Goal: Find specific page/section: Find specific page/section

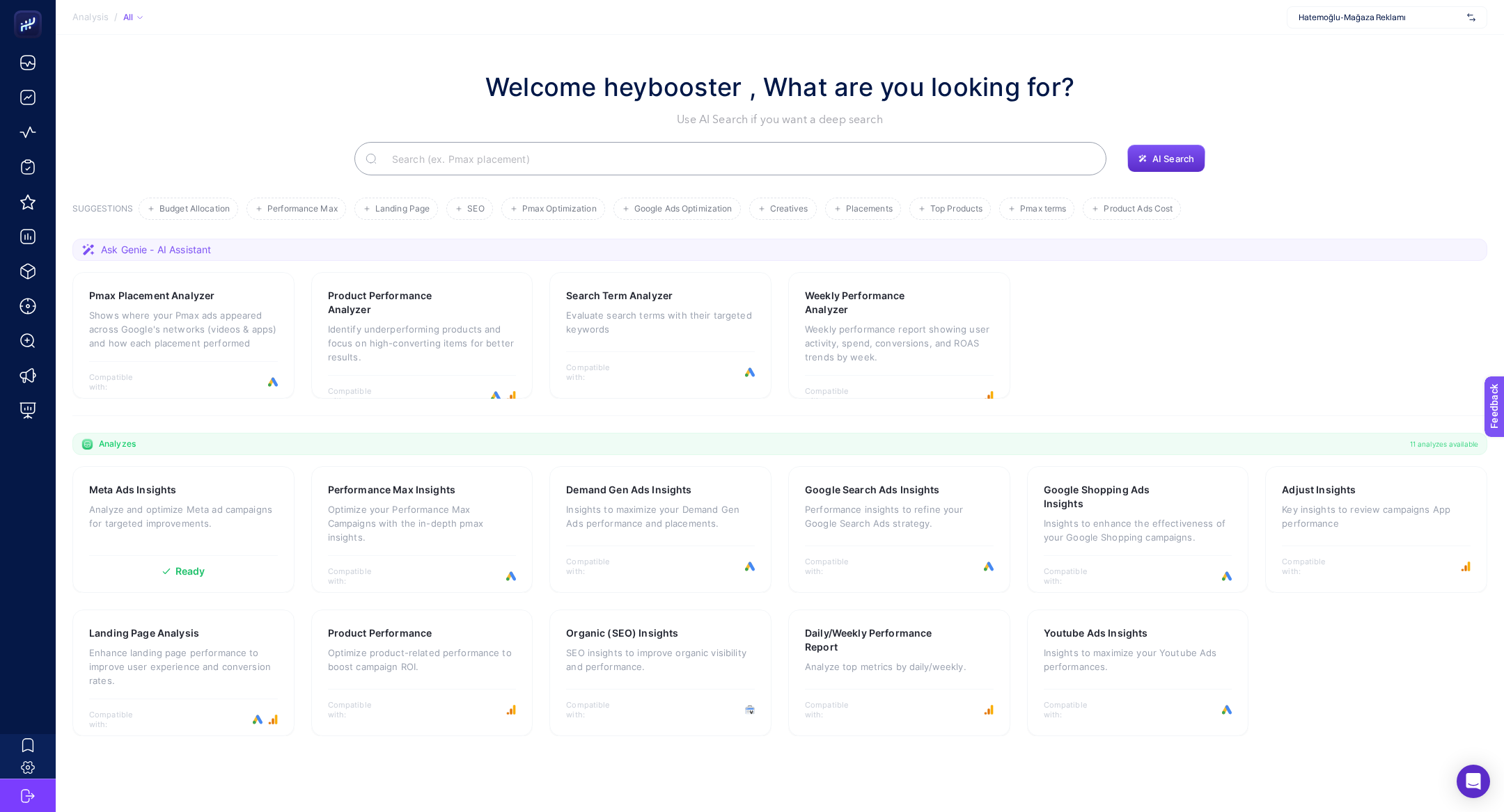
click at [1349, 23] on div "Hatemoğlu-Mağaza Reklamı" at bounding box center [1387, 18] width 200 height 22
type input "linens"
click at [1357, 48] on div "[DOMAIN_NAME]" at bounding box center [1386, 46] width 199 height 22
